Goal: Check status

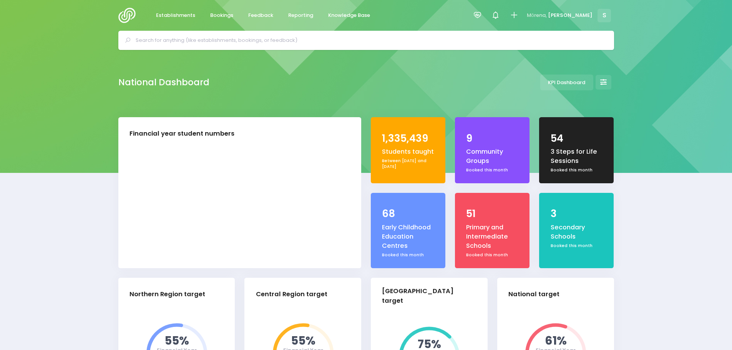
select select "5"
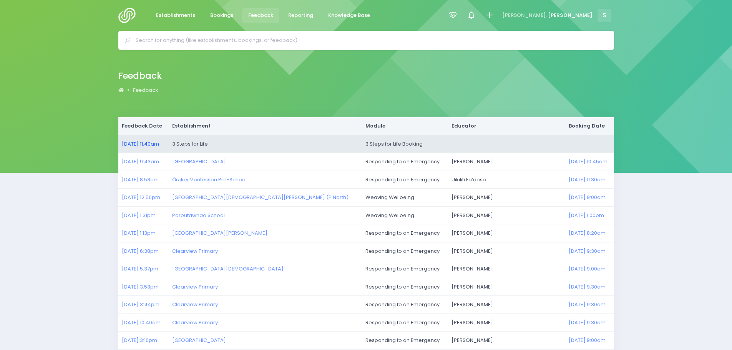
click at [150, 145] on link "15/09/2025 11:40am" at bounding box center [140, 143] width 37 height 7
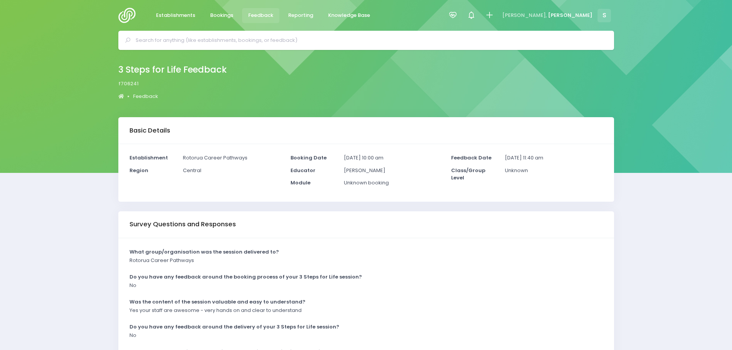
click at [126, 12] on img at bounding box center [129, 15] width 22 height 15
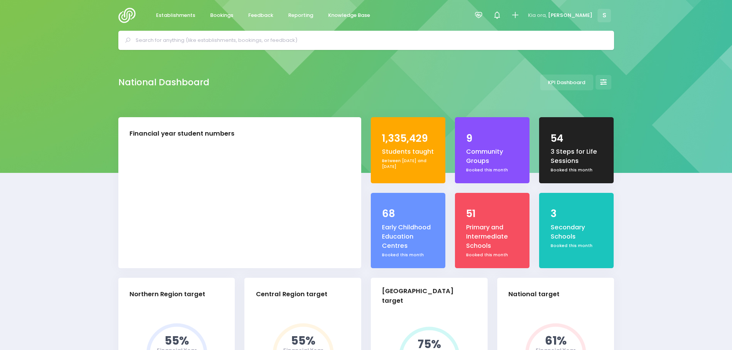
select select "5"
